Goal: Register for event/course

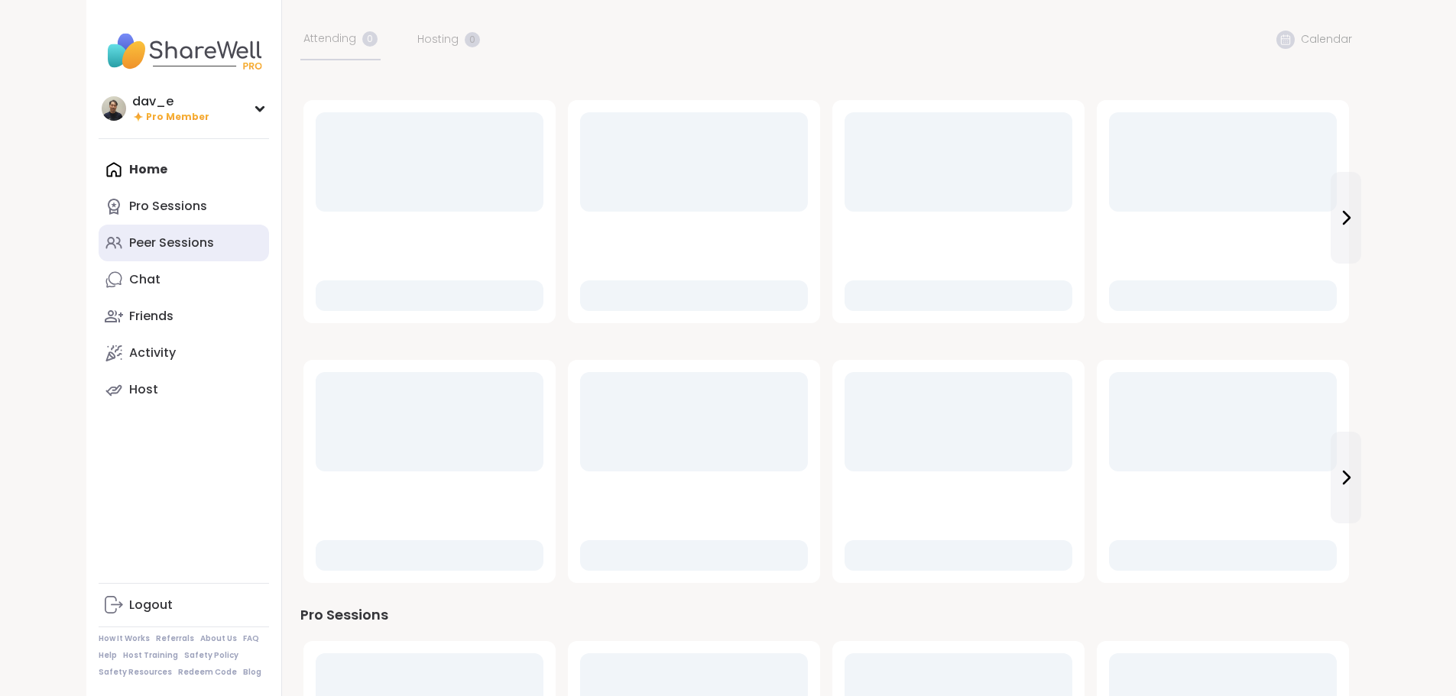
click at [129, 235] on div "Peer Sessions" at bounding box center [171, 243] width 85 height 17
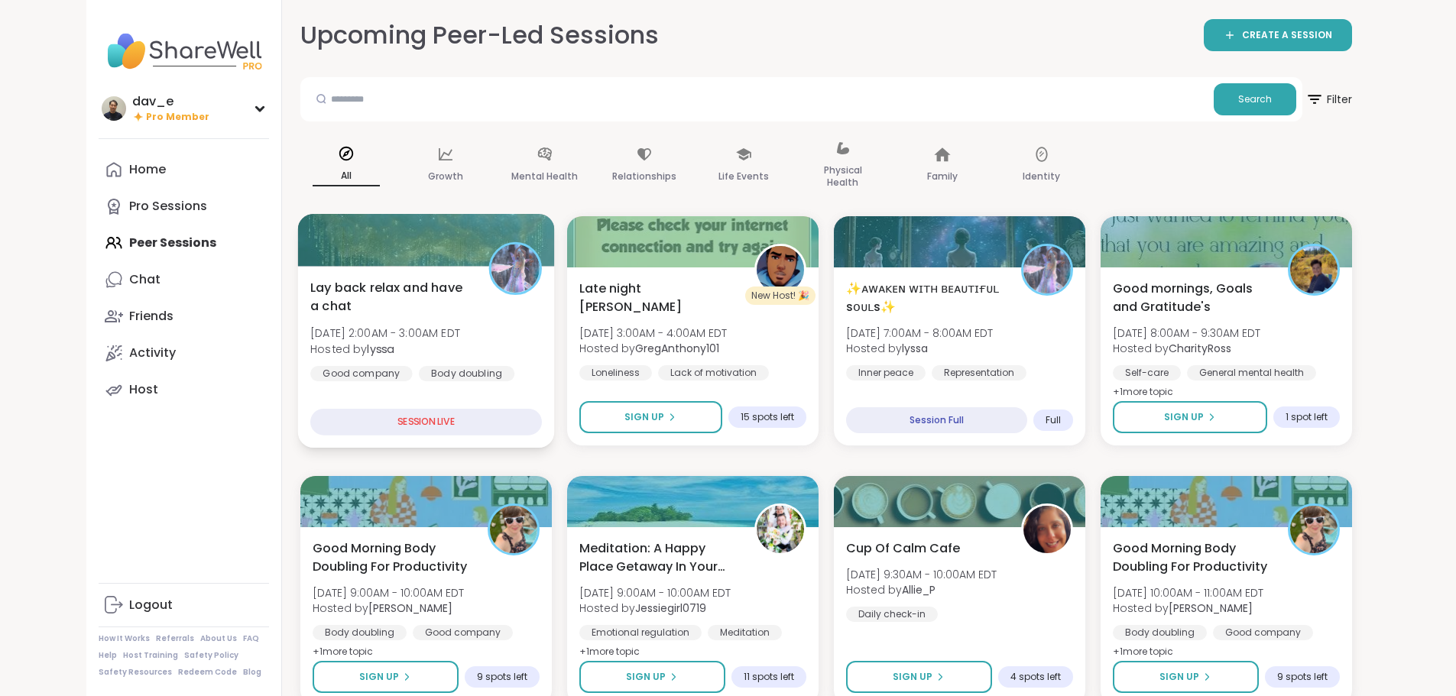
click at [396, 326] on span "[DATE] 2:00AM - 3:00AM EDT" at bounding box center [385, 333] width 150 height 15
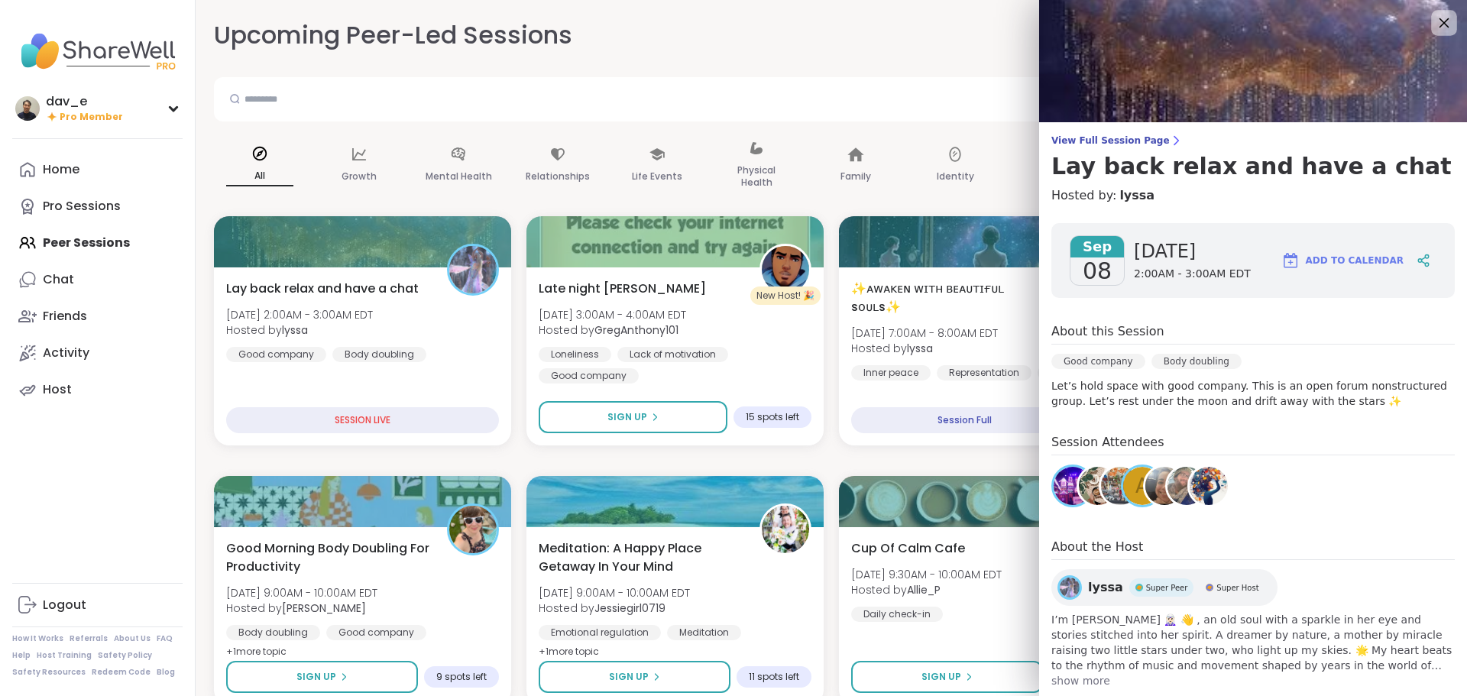
click at [1440, 27] on icon at bounding box center [1445, 23] width 10 height 10
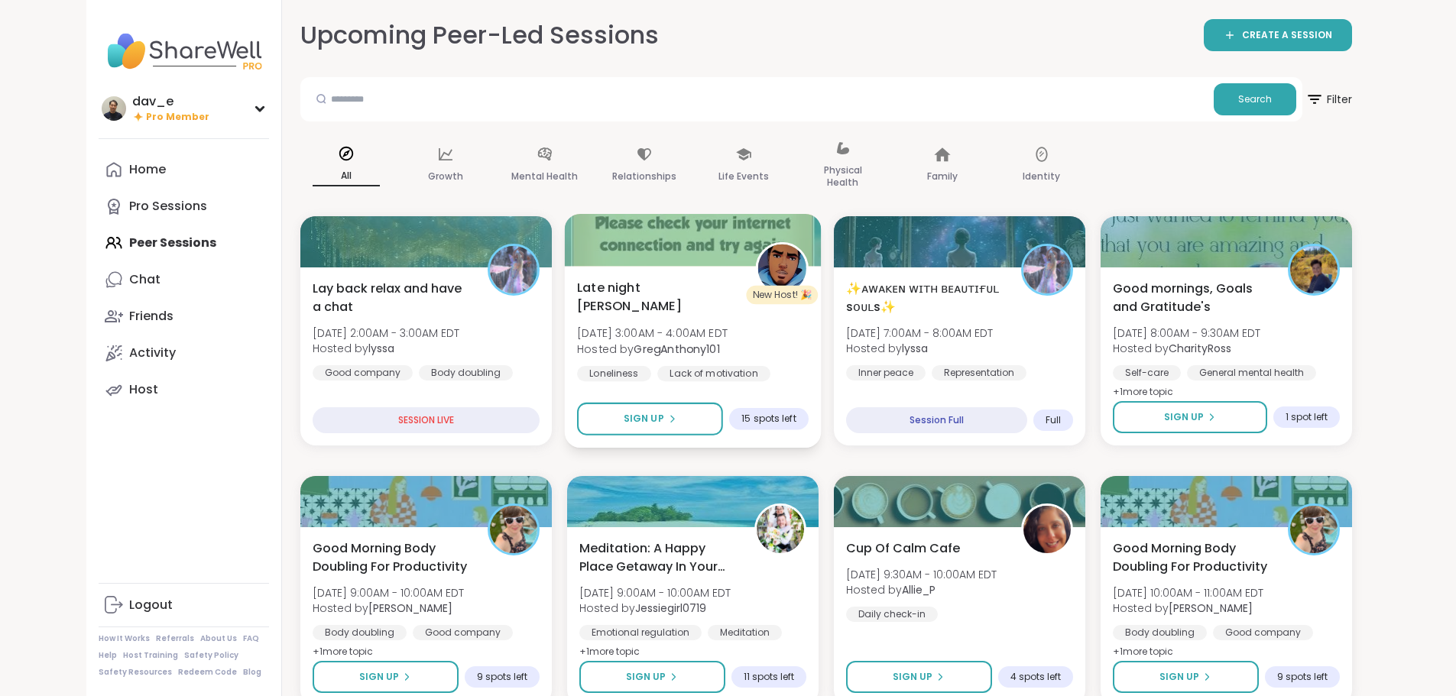
click at [721, 340] on div "Late night [PERSON_NAME][DATE] 3:00AM - 4:00AM EDT Hosted by GregAnthony101 Lon…" at bounding box center [693, 340] width 232 height 125
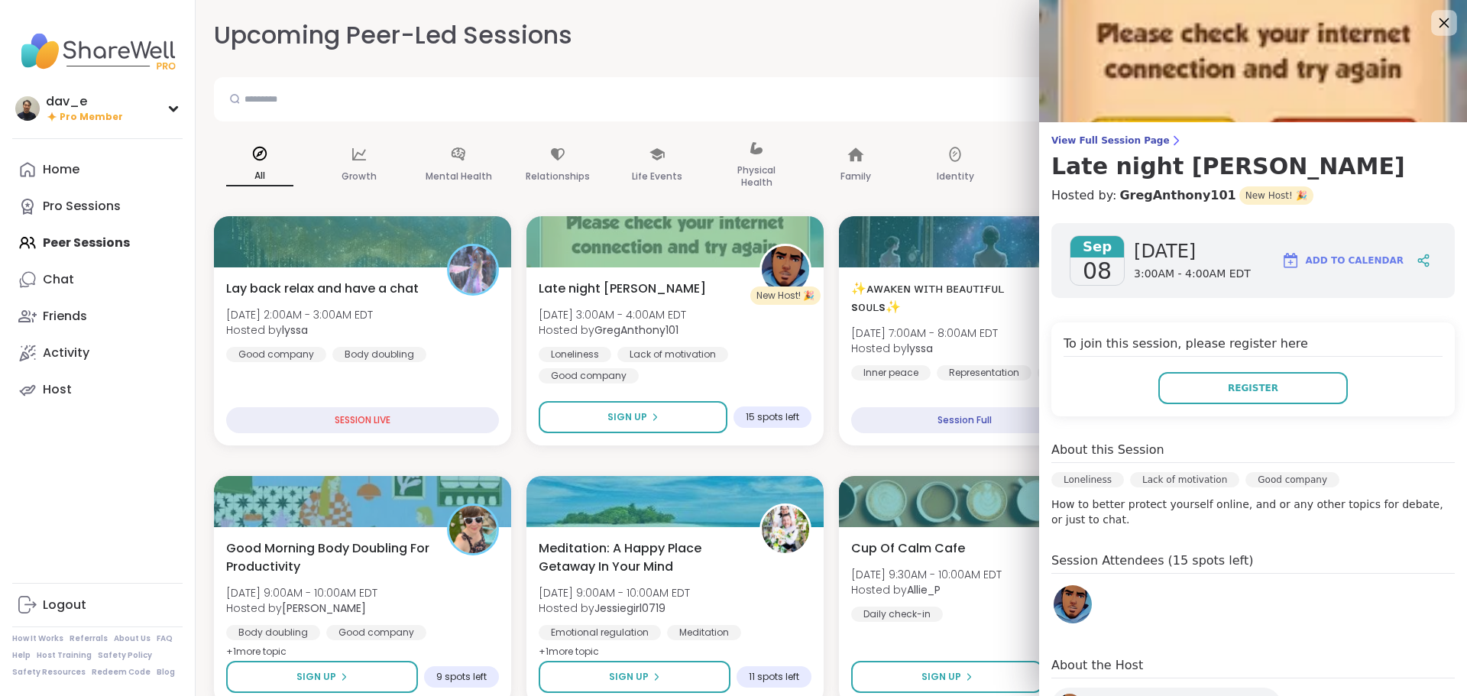
click at [1434, 19] on icon at bounding box center [1443, 22] width 19 height 19
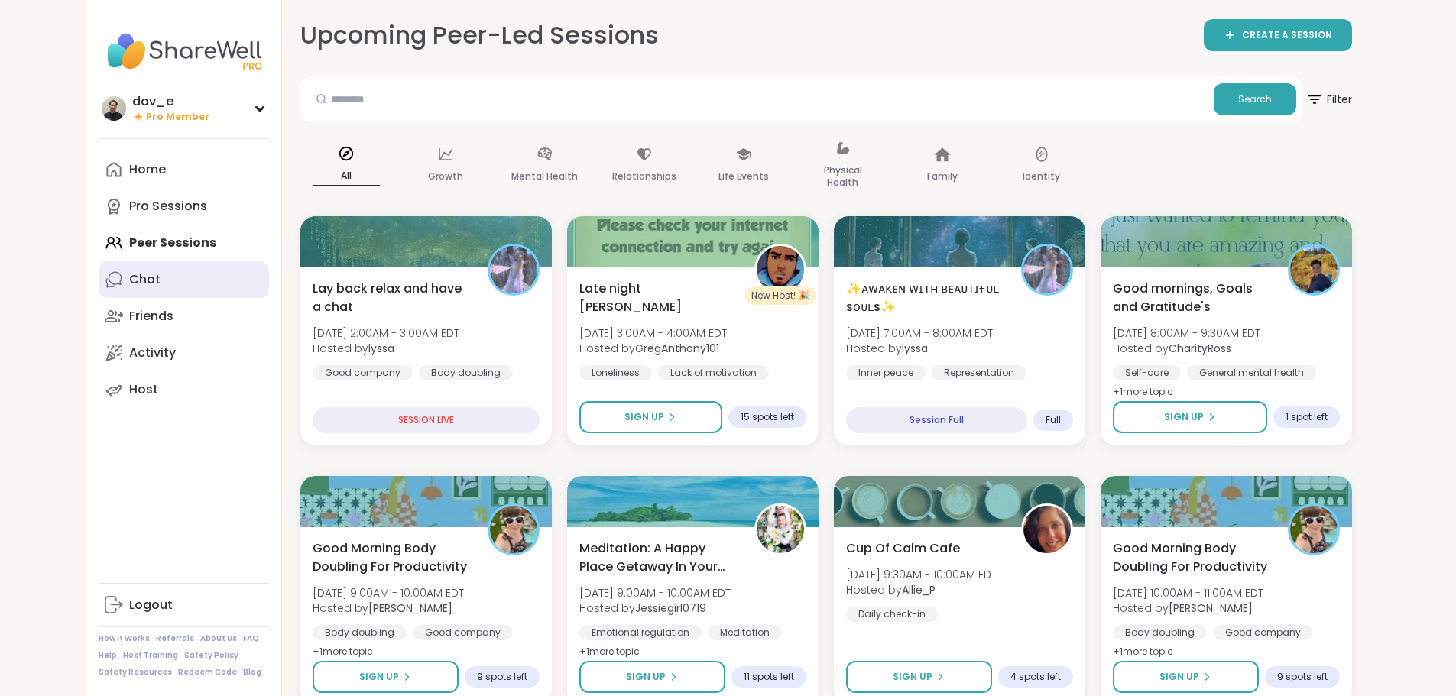
click at [104, 281] on link "Chat" at bounding box center [184, 279] width 170 height 37
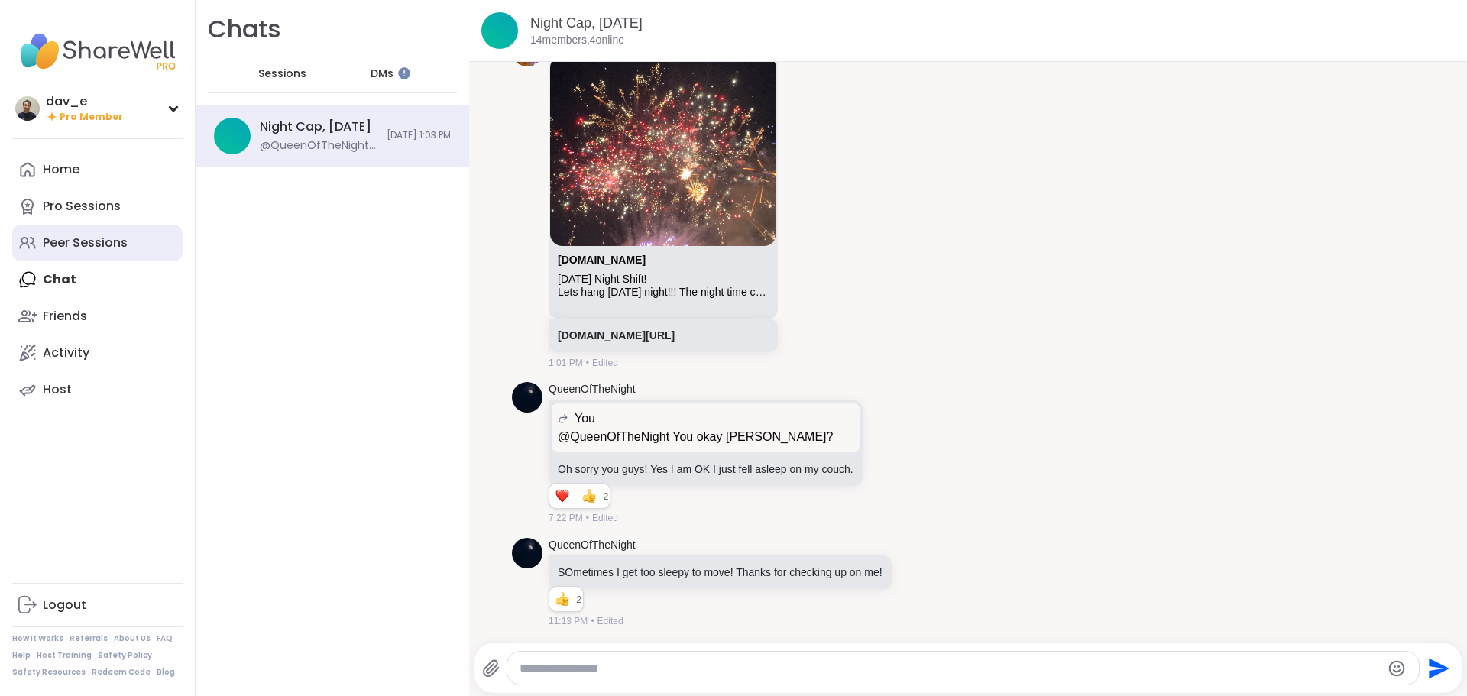
click at [92, 237] on div "Peer Sessions" at bounding box center [85, 243] width 85 height 17
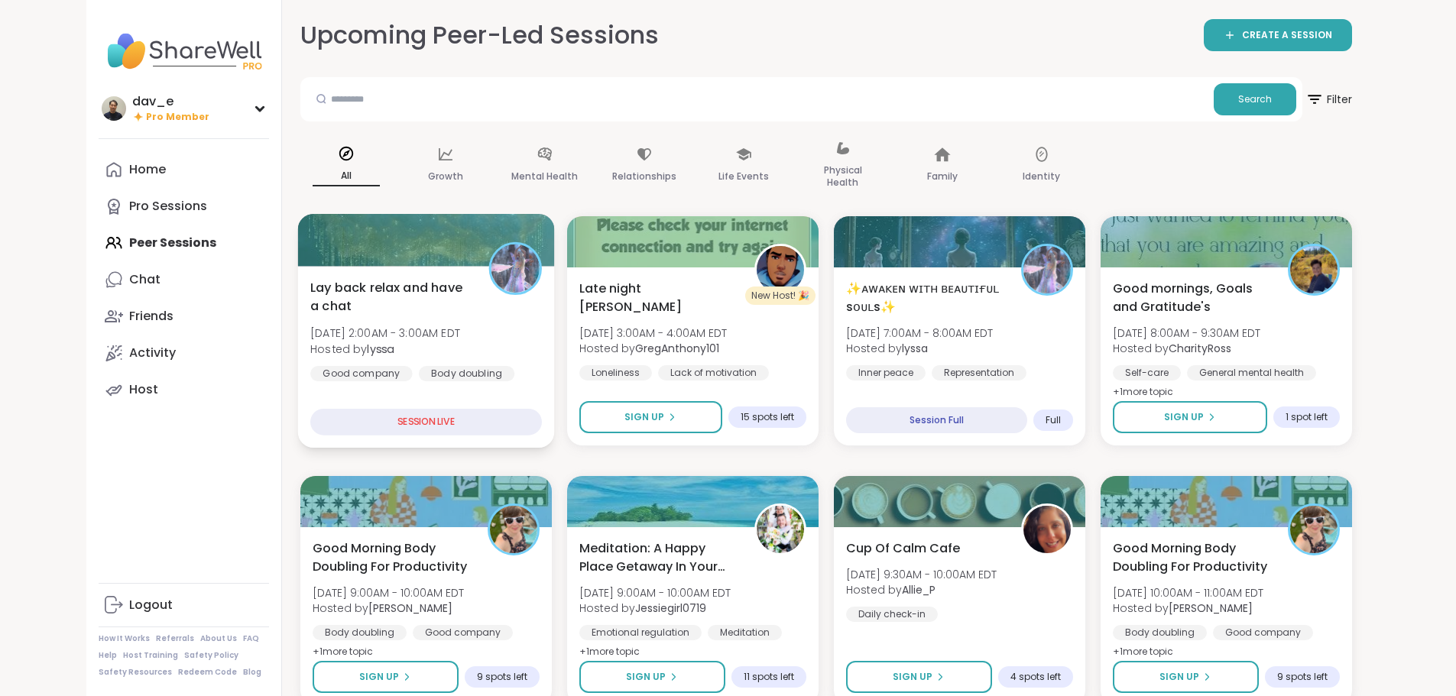
click at [423, 355] on div "Lay back relax and have a chat [DATE] 2:00AM - 3:00AM EDT Hosted by lyssa Good …" at bounding box center [426, 329] width 232 height 103
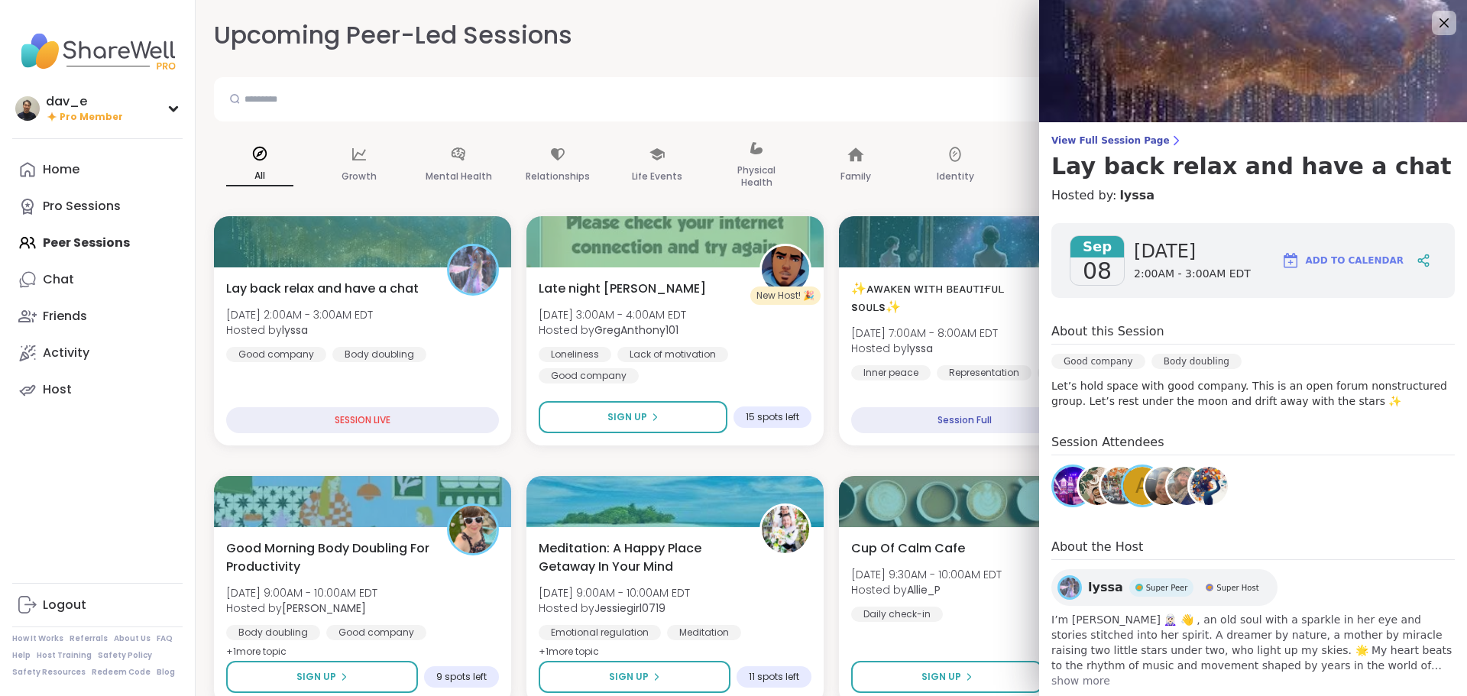
click at [1087, 496] on img at bounding box center [1098, 486] width 38 height 38
click at [1107, 501] on img at bounding box center [1120, 486] width 38 height 38
click at [1434, 14] on icon at bounding box center [1443, 22] width 19 height 19
